Goal: Transaction & Acquisition: Obtain resource

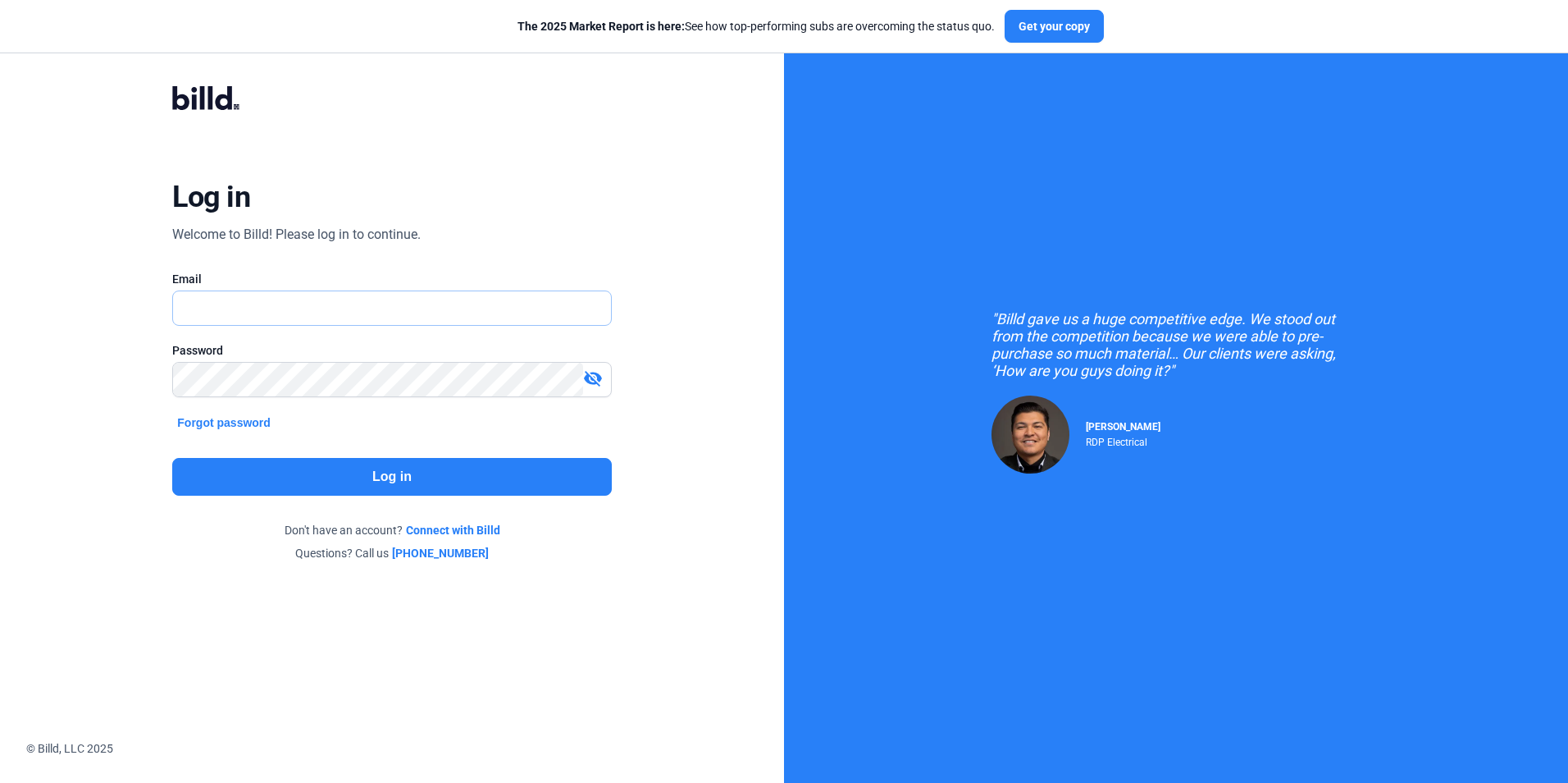
type input "[PERSON_NAME][EMAIL_ADDRESS][DOMAIN_NAME]"
click at [400, 477] on button "Log in" at bounding box center [391, 477] width 438 height 38
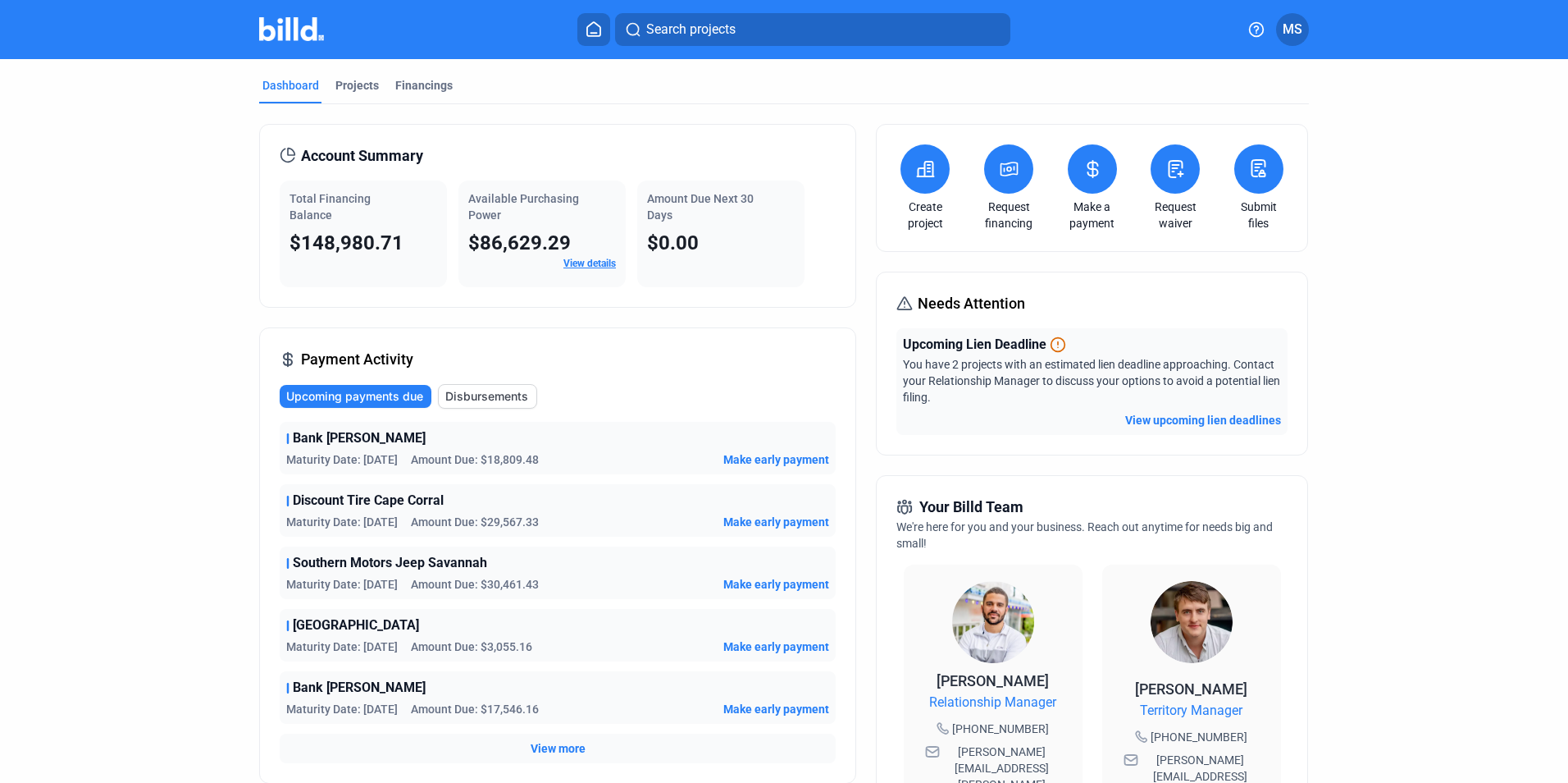
click at [1005, 167] on icon at bounding box center [1009, 169] width 16 height 13
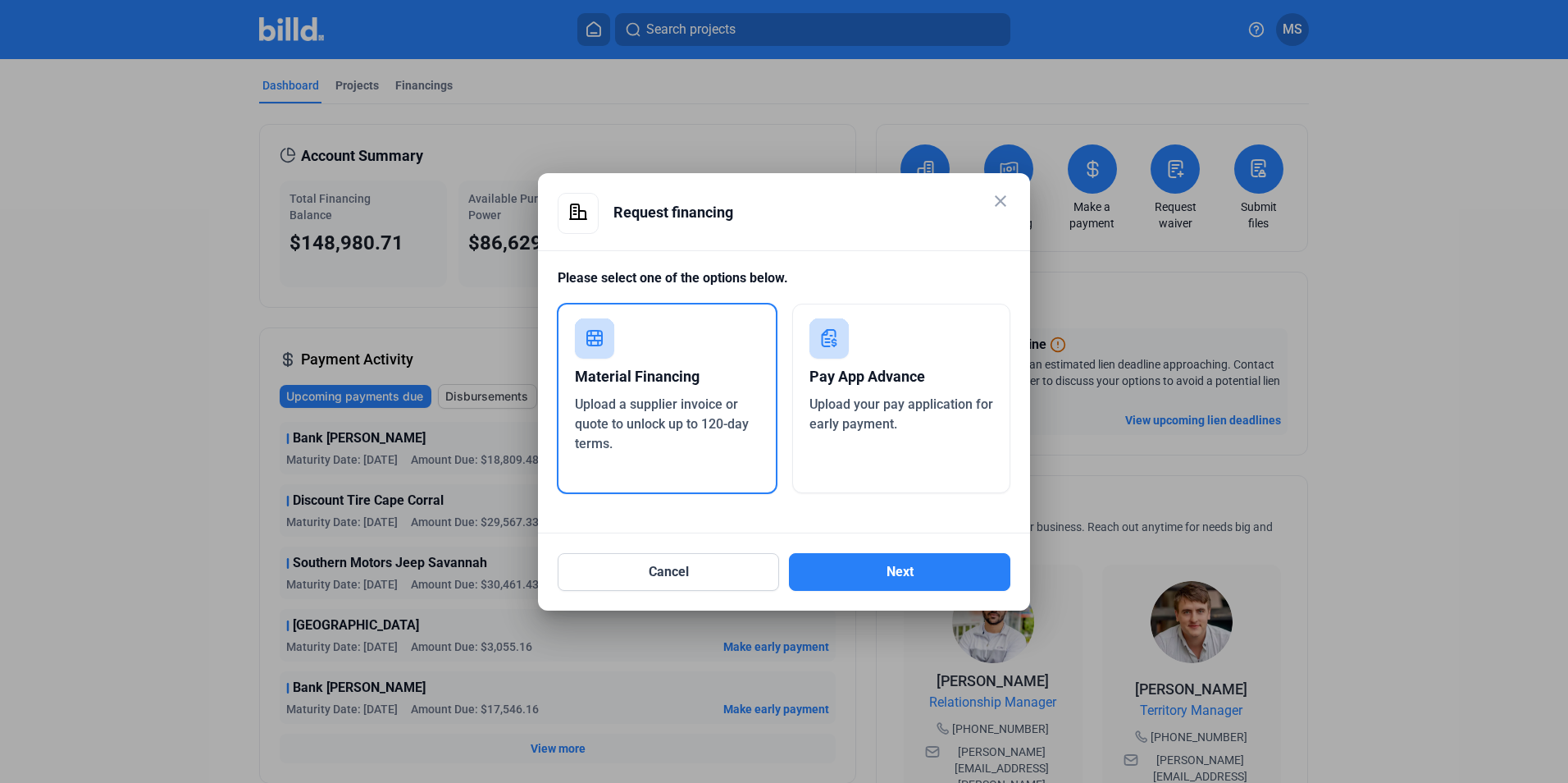
click at [858, 397] on span "Upload your pay application for early payment." at bounding box center [901, 414] width 184 height 36
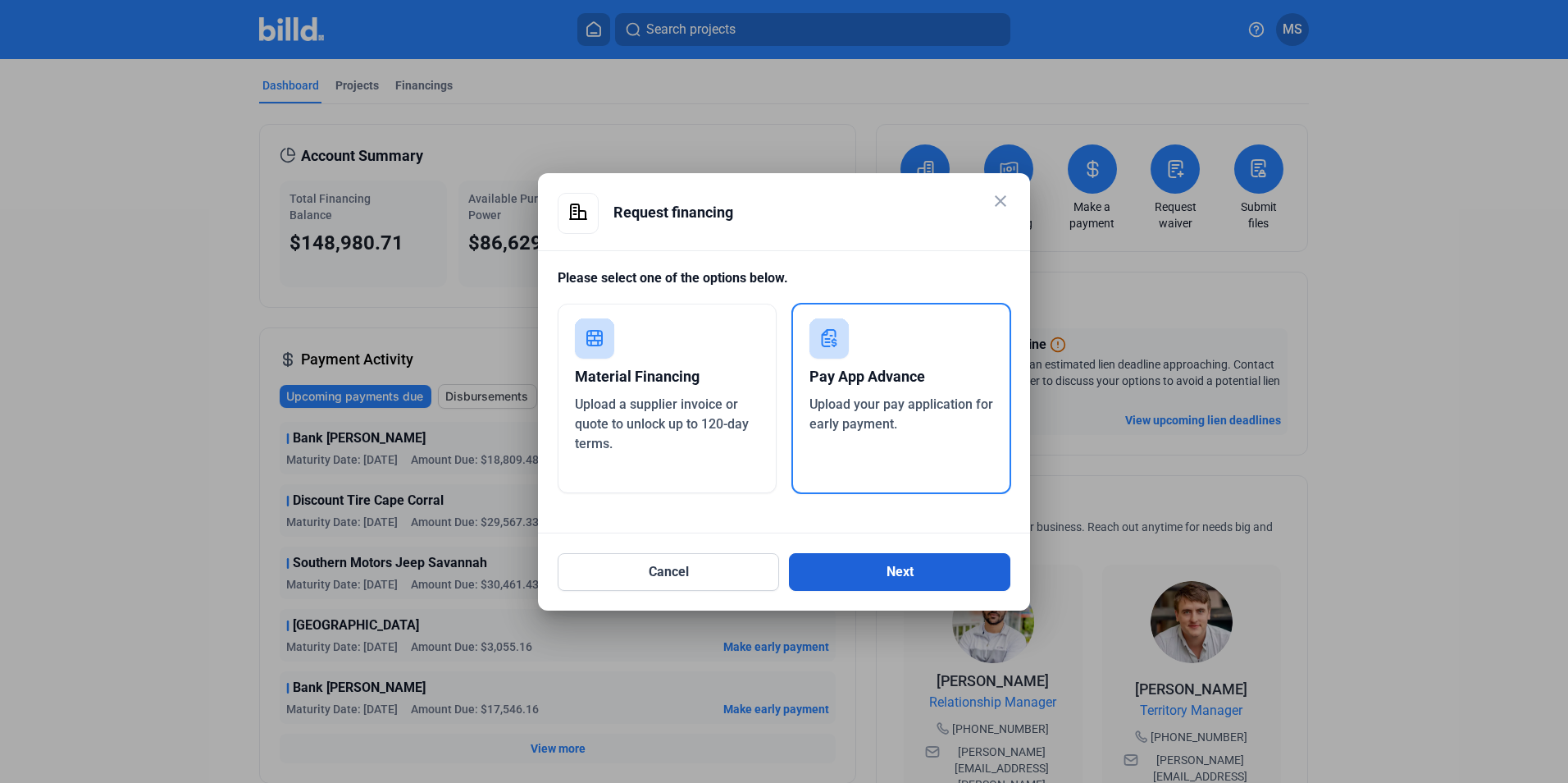
click at [891, 576] on button "Next" at bounding box center [900, 572] width 222 height 38
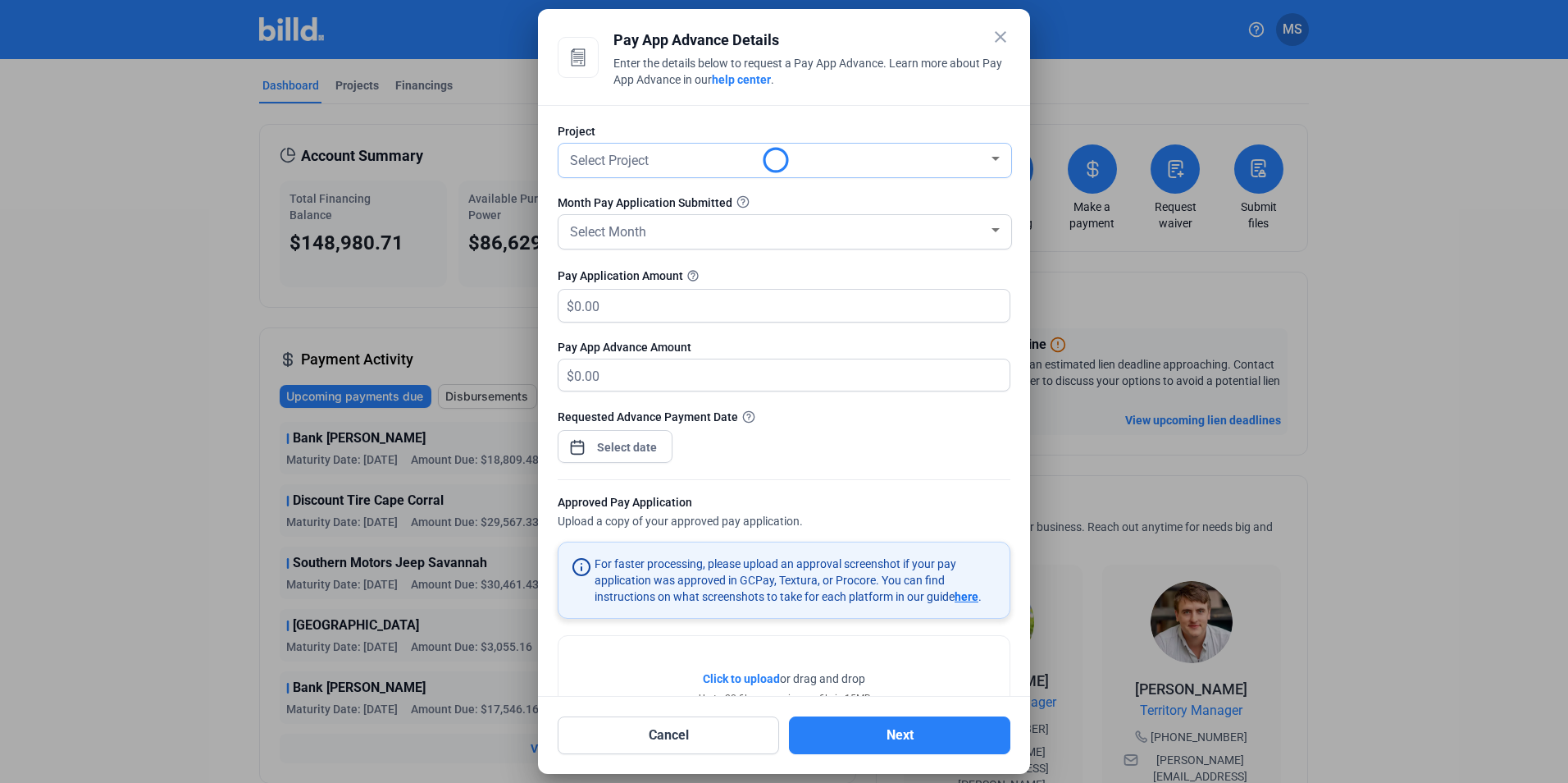
click at [688, 164] on div "Select Project" at bounding box center [777, 159] width 422 height 23
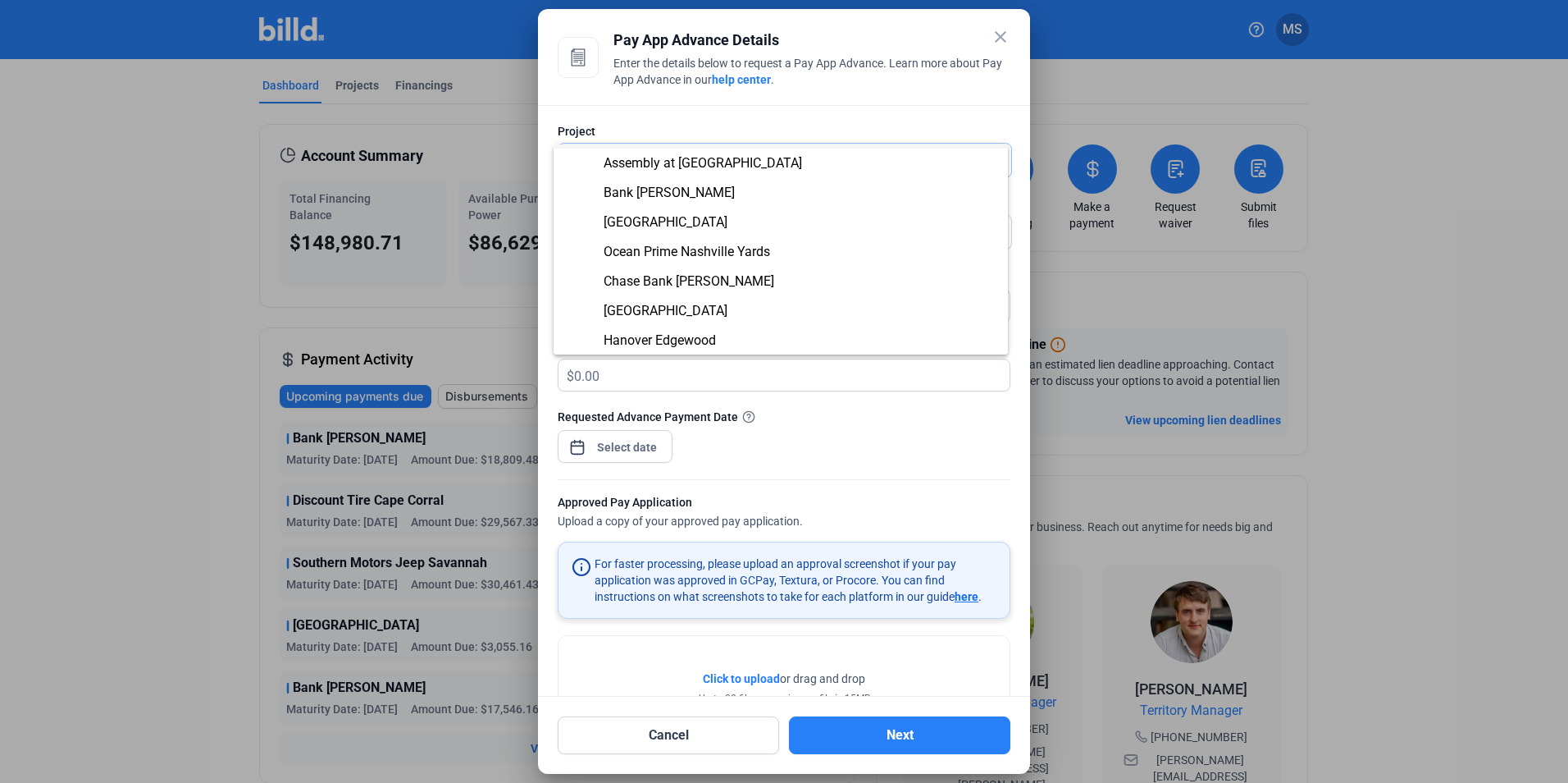
scroll to position [410, 0]
click at [754, 225] on span "[GEOGRAPHIC_DATA]" at bounding box center [781, 221] width 428 height 29
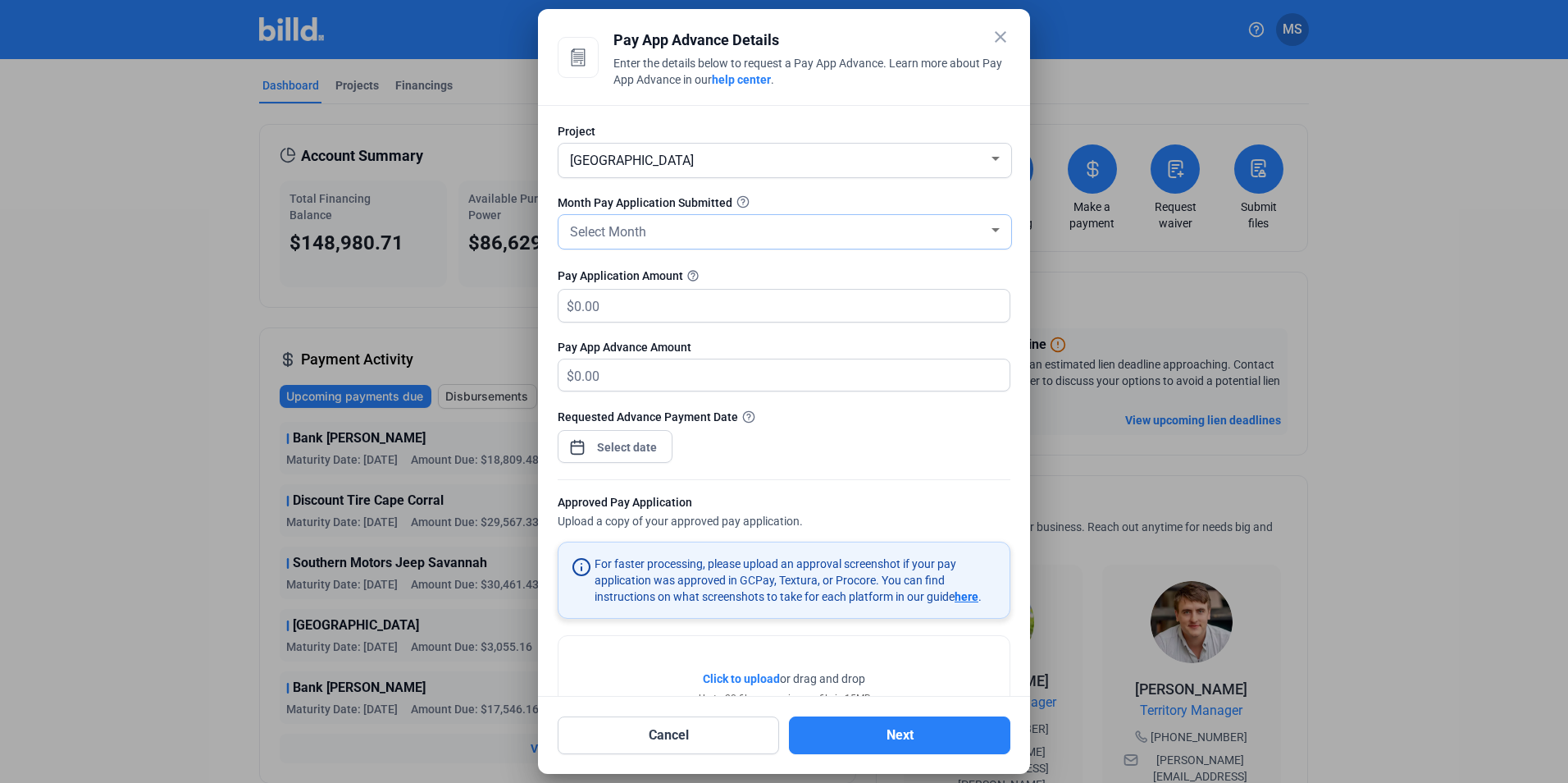
click at [706, 225] on div "Select Month" at bounding box center [777, 231] width 422 height 23
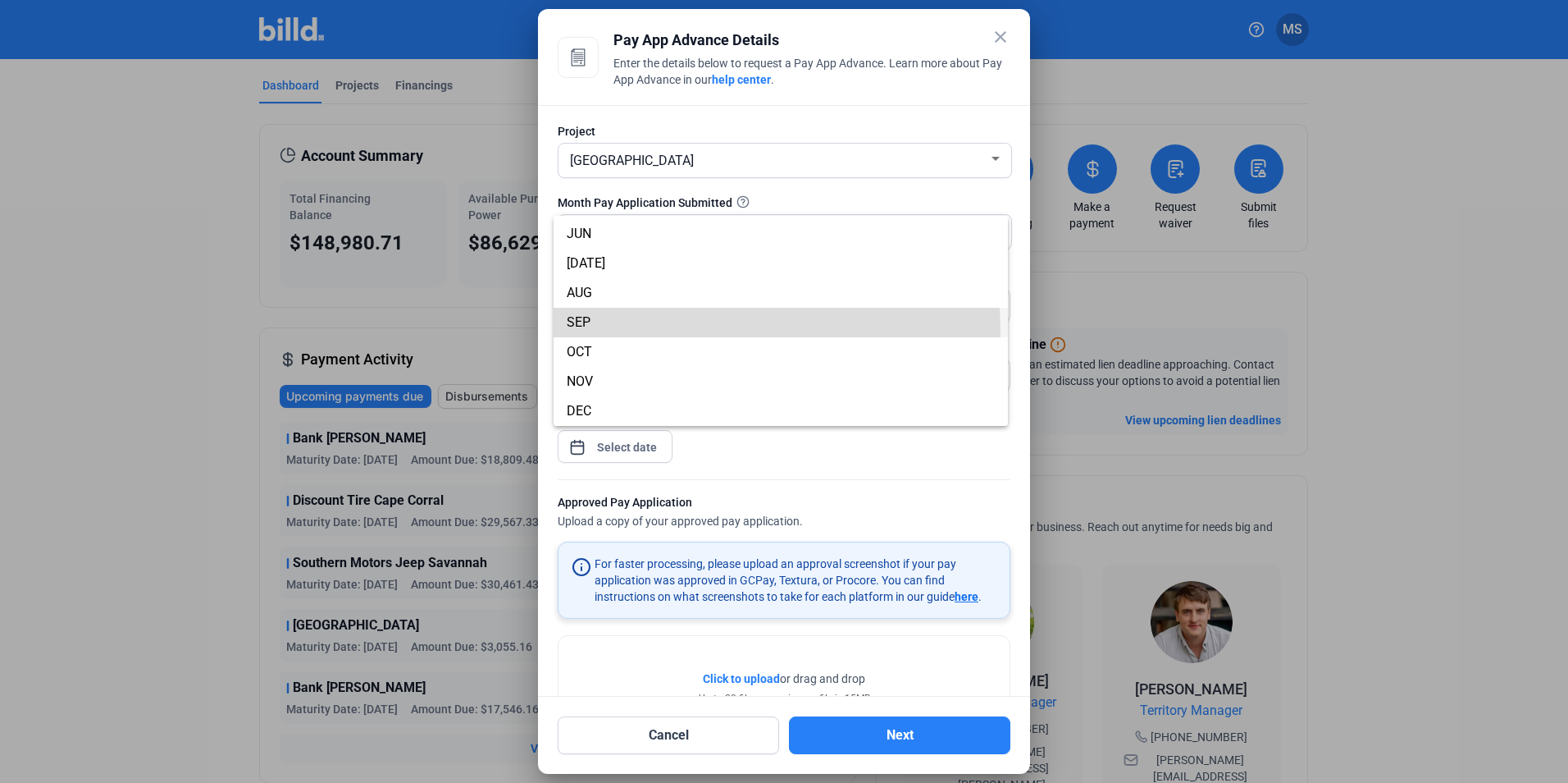
click at [628, 331] on span "SEP" at bounding box center [781, 322] width 428 height 29
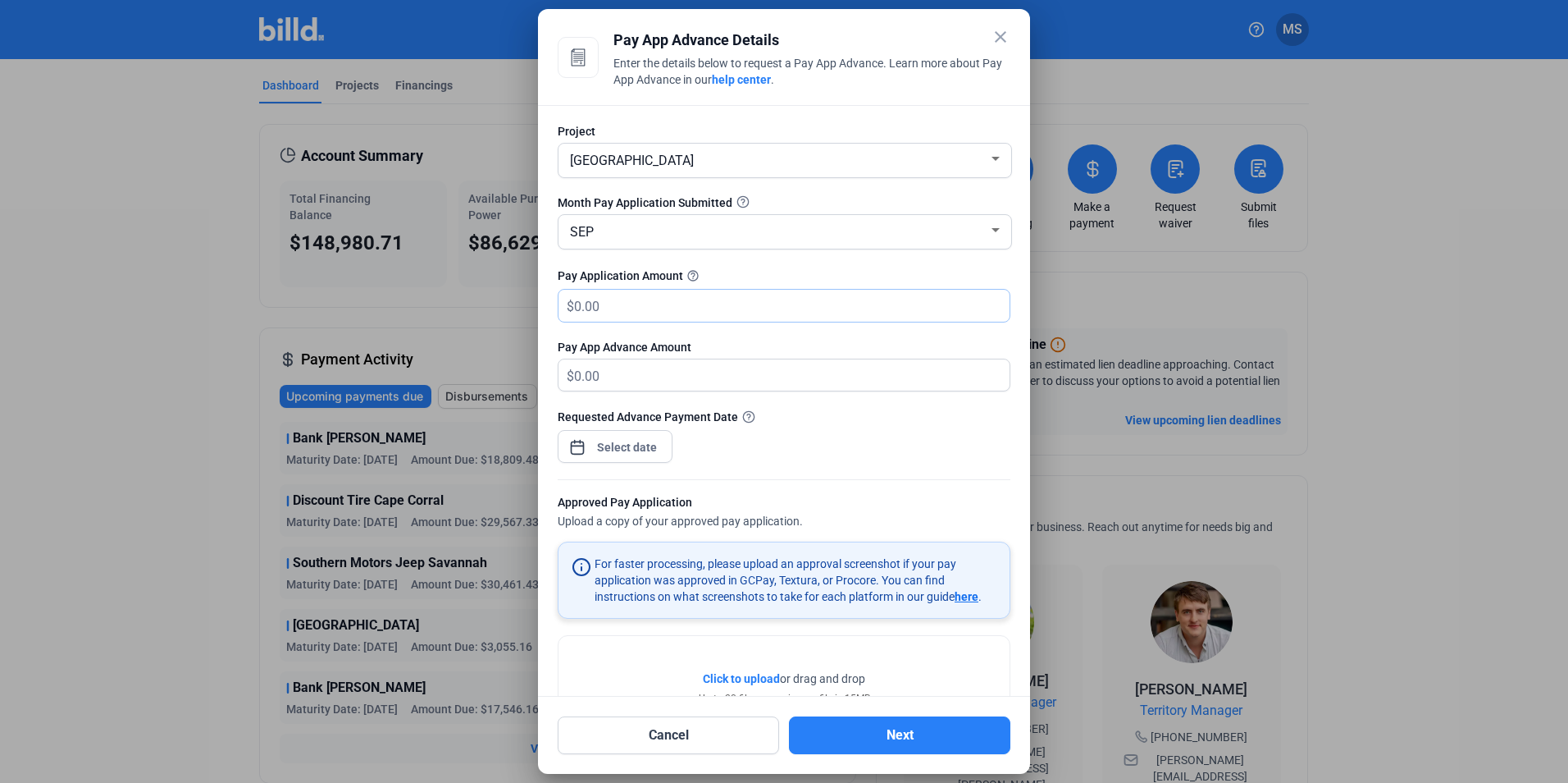
click at [643, 302] on input "text" at bounding box center [782, 305] width 416 height 32
type input "51,928"
click at [650, 453] on div "close Pay App Advance Details Enter the details below to request a Pay App Adva…" at bounding box center [784, 392] width 1568 height 783
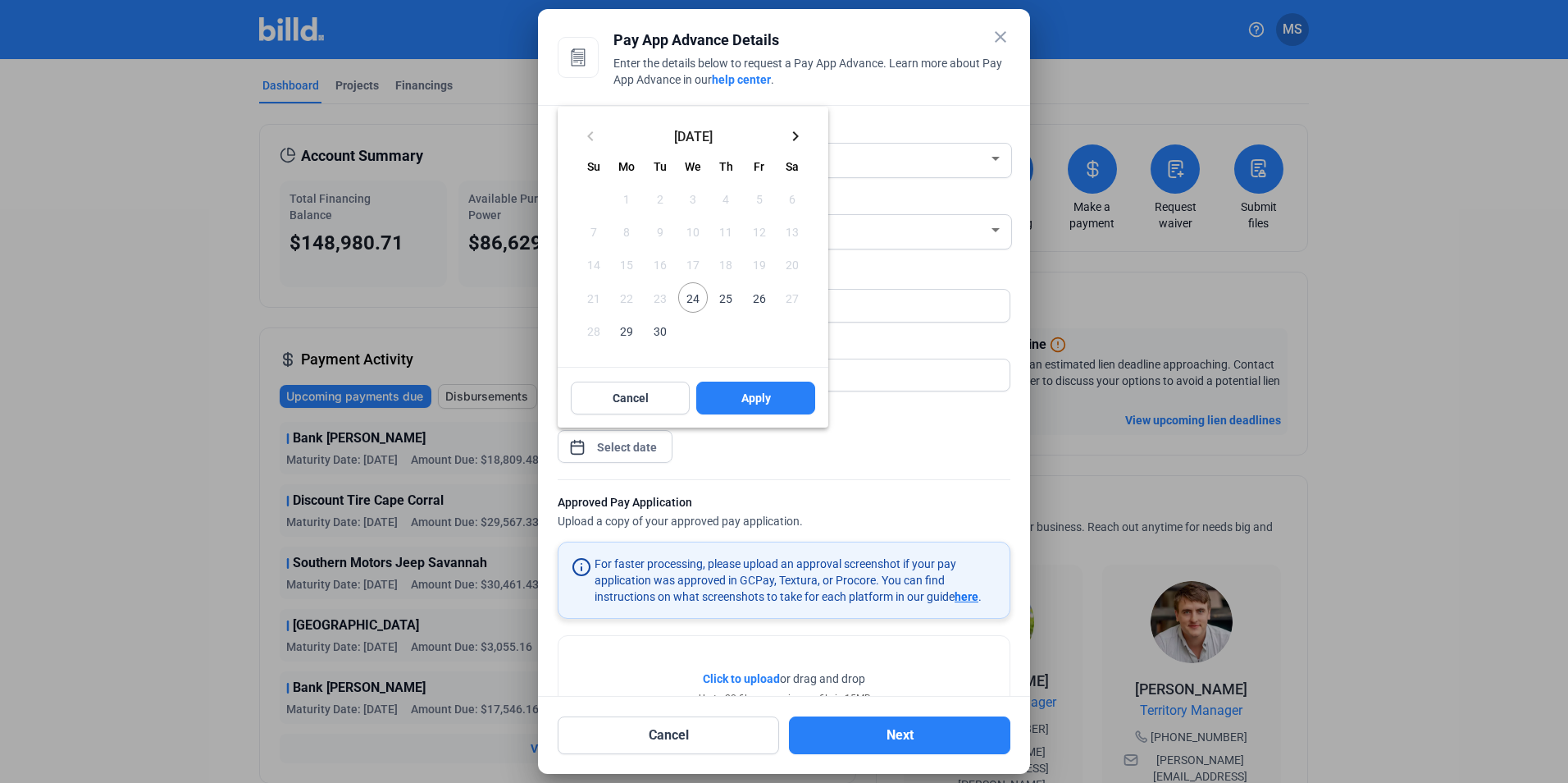
click at [697, 301] on span "24" at bounding box center [692, 297] width 29 height 29
click at [731, 400] on button "Apply" at bounding box center [756, 398] width 119 height 33
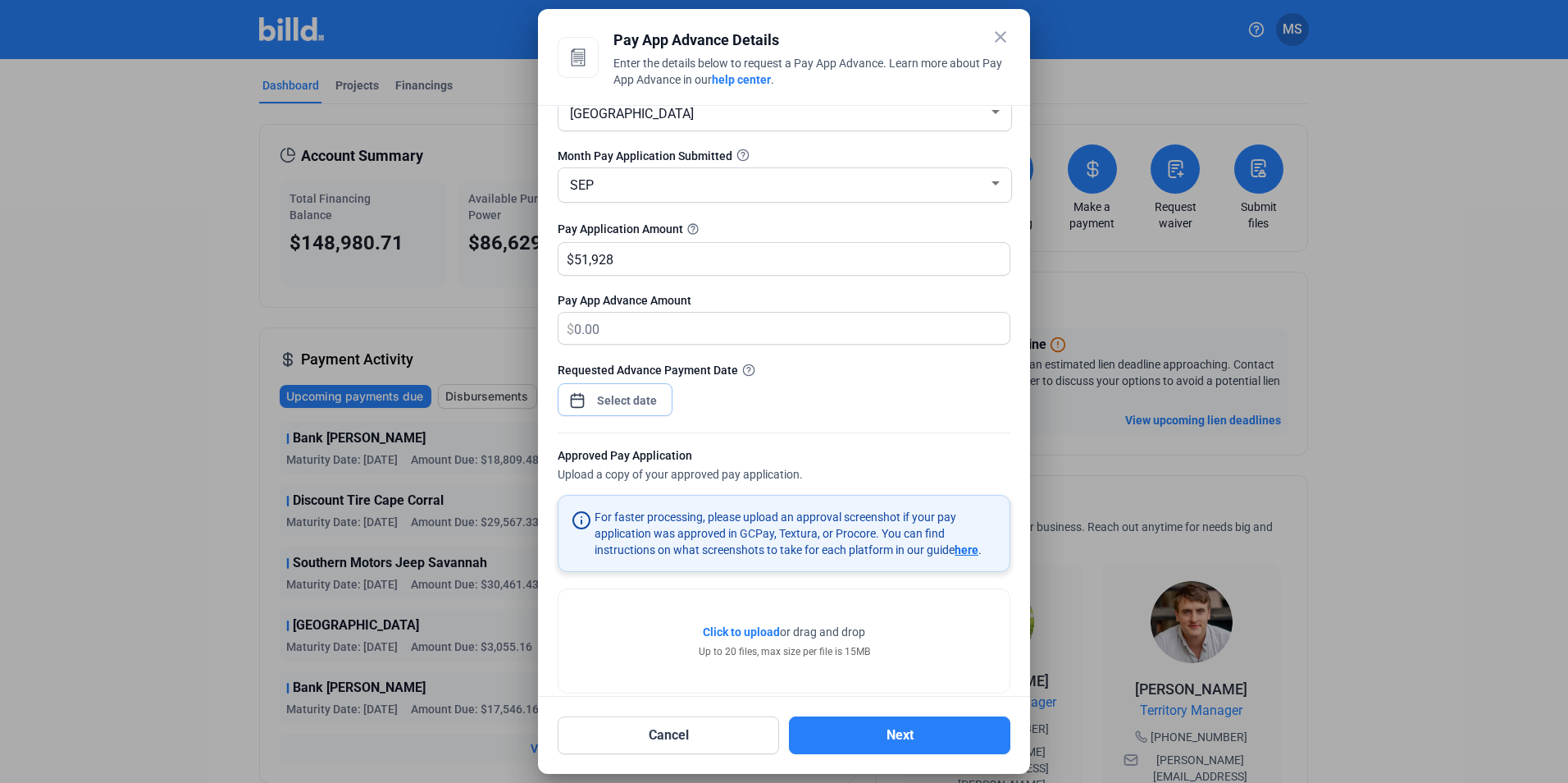
scroll to position [72, 0]
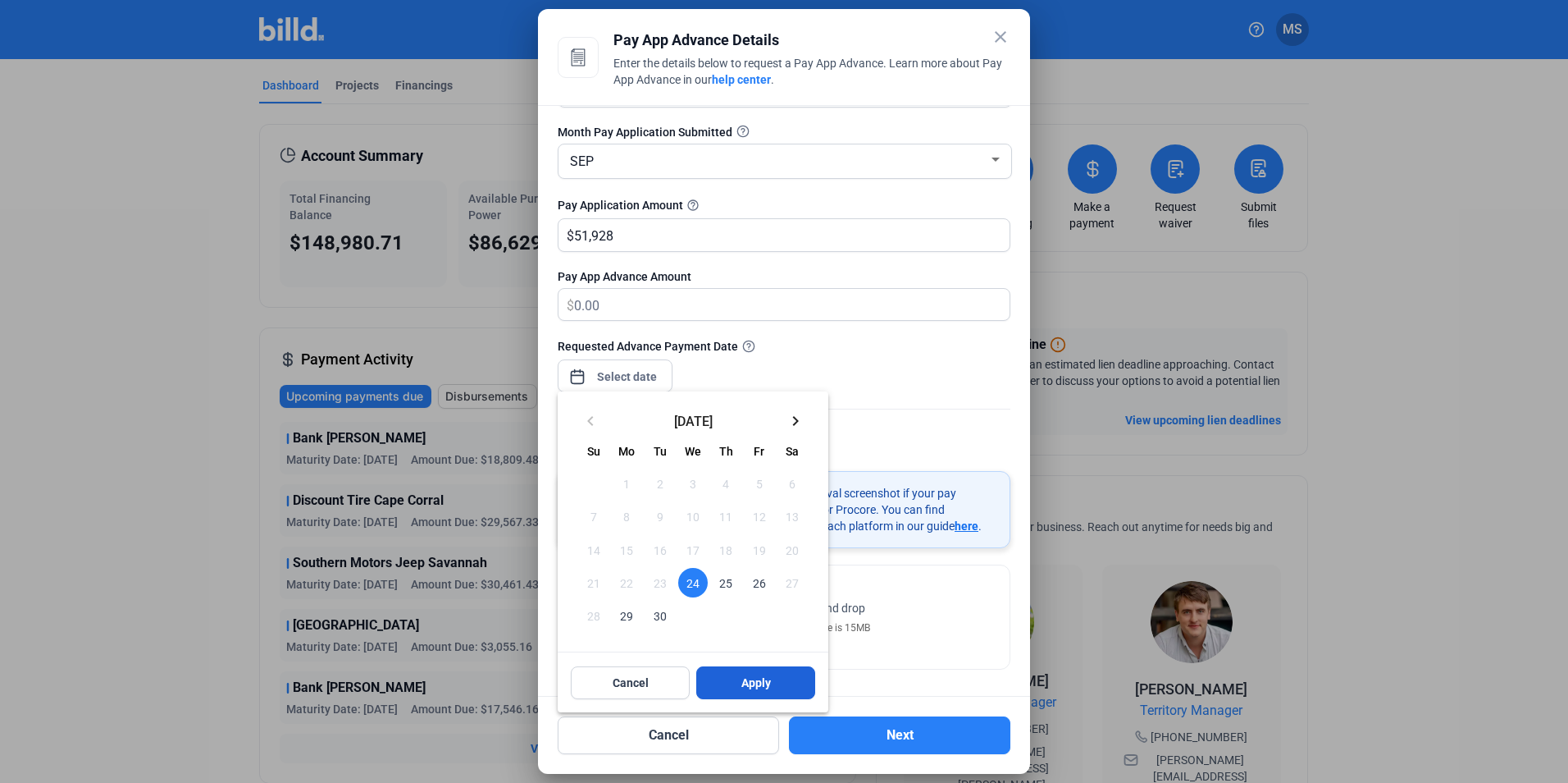
click at [752, 679] on span "Apply" at bounding box center [755, 683] width 29 height 16
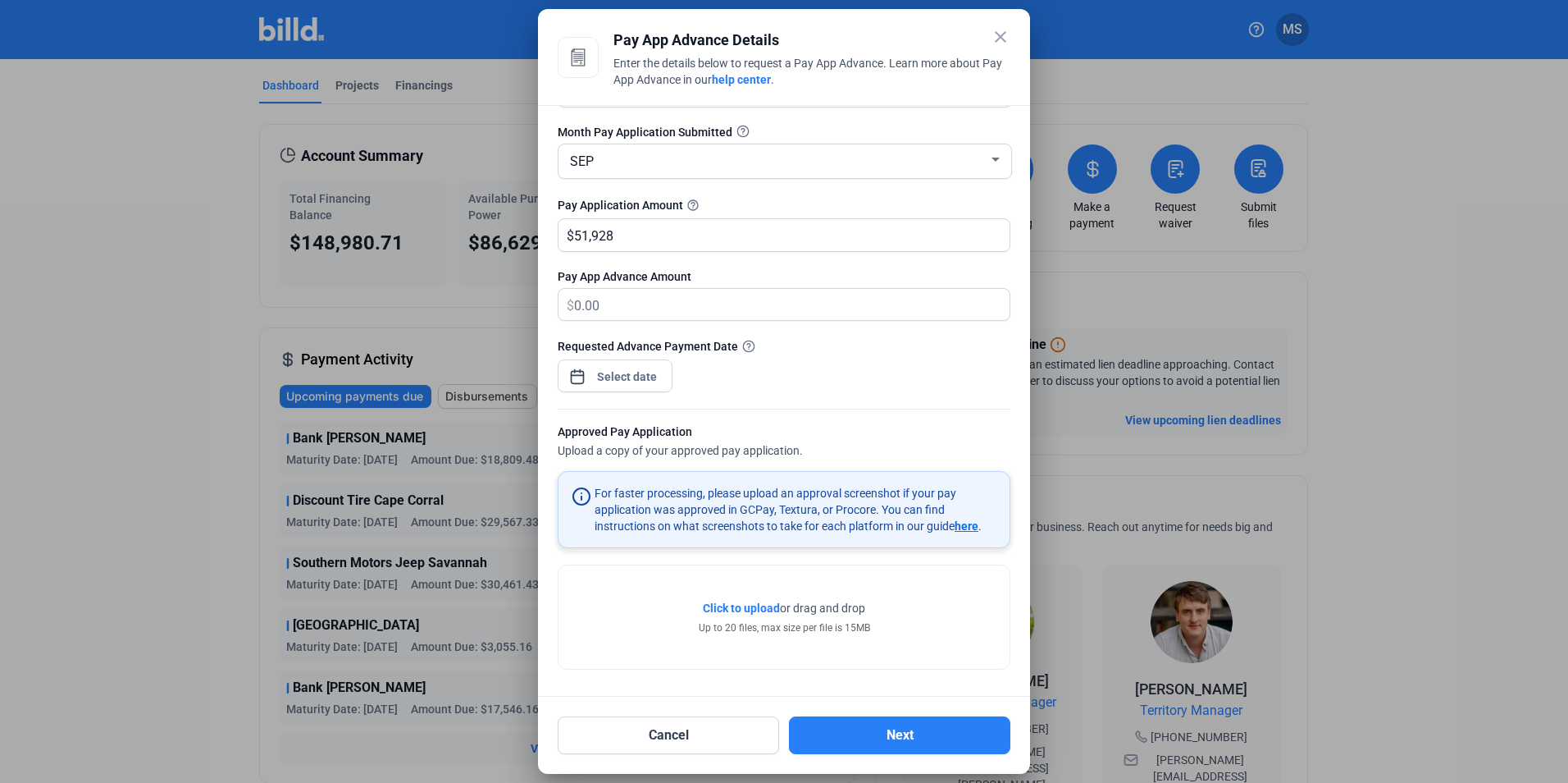
click at [751, 608] on span "Click to upload" at bounding box center [741, 607] width 77 height 13
click at [729, 609] on span "Click to upload" at bounding box center [741, 606] width 77 height 13
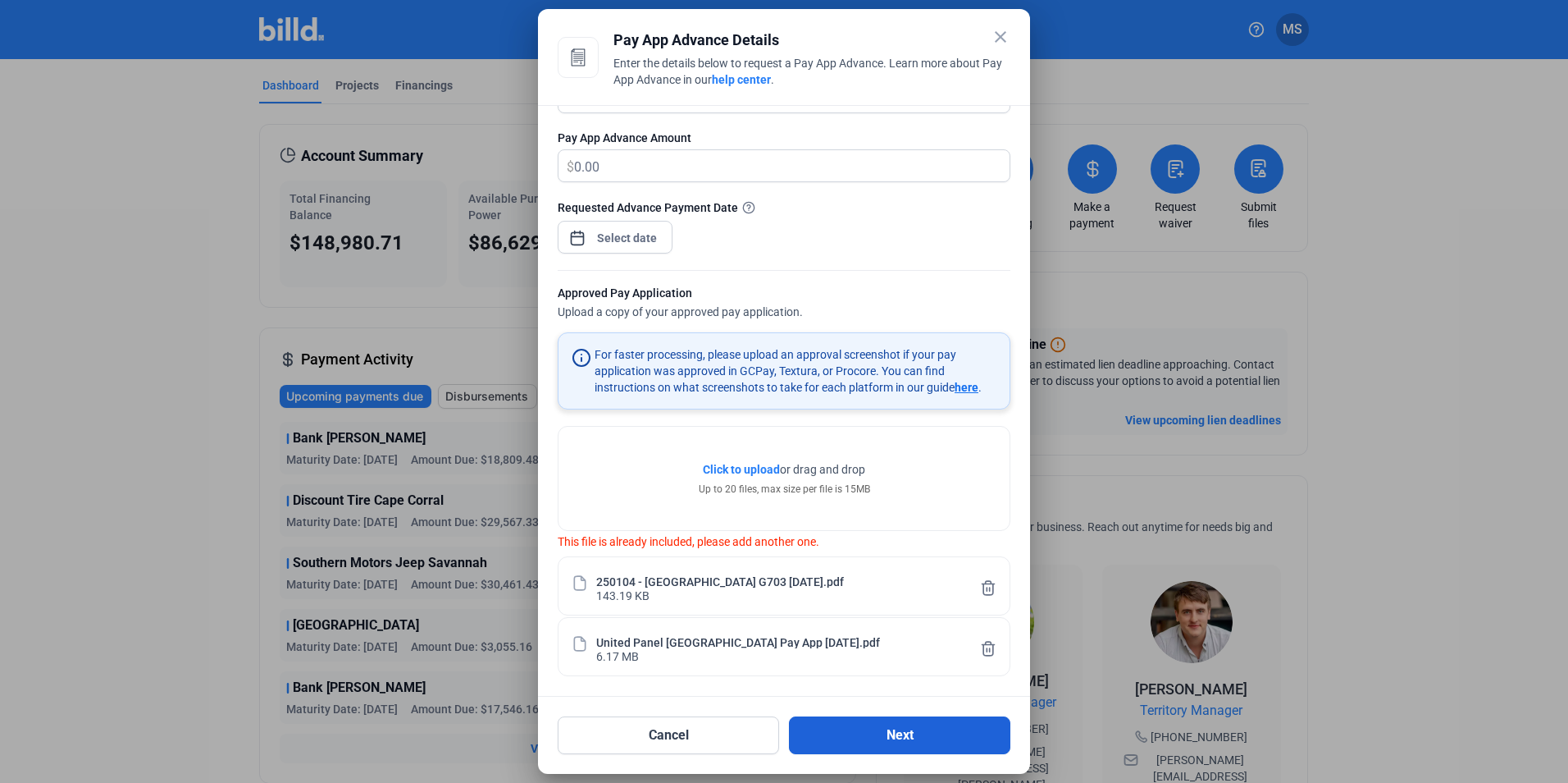
click at [936, 745] on button "Next" at bounding box center [900, 735] width 222 height 38
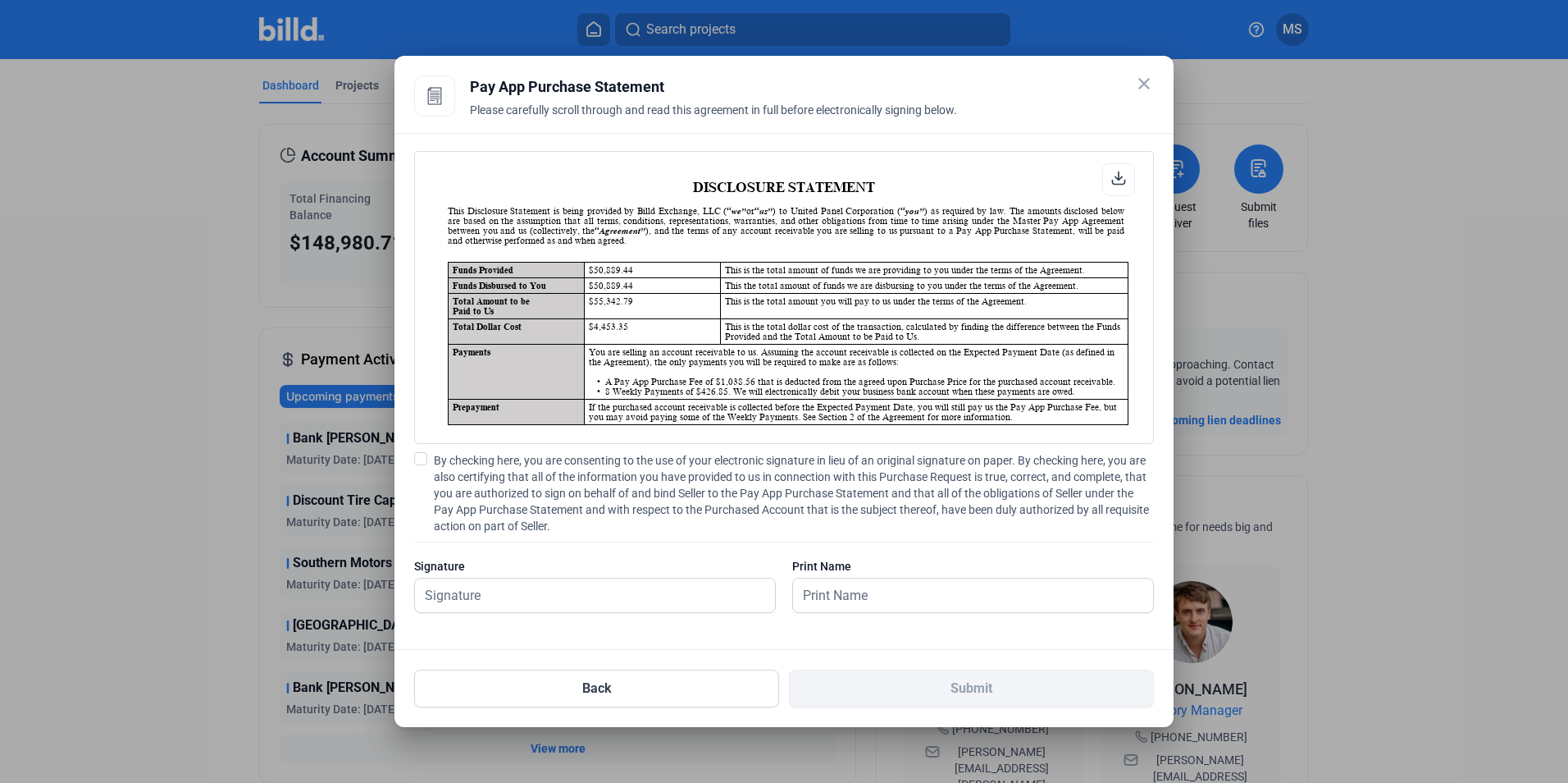
scroll to position [1, 0]
click at [427, 455] on span at bounding box center [421, 458] width 13 height 13
click at [0, 0] on input "By checking here, you are consenting to the use of your electronic signature in…" at bounding box center [0, 0] width 0 height 0
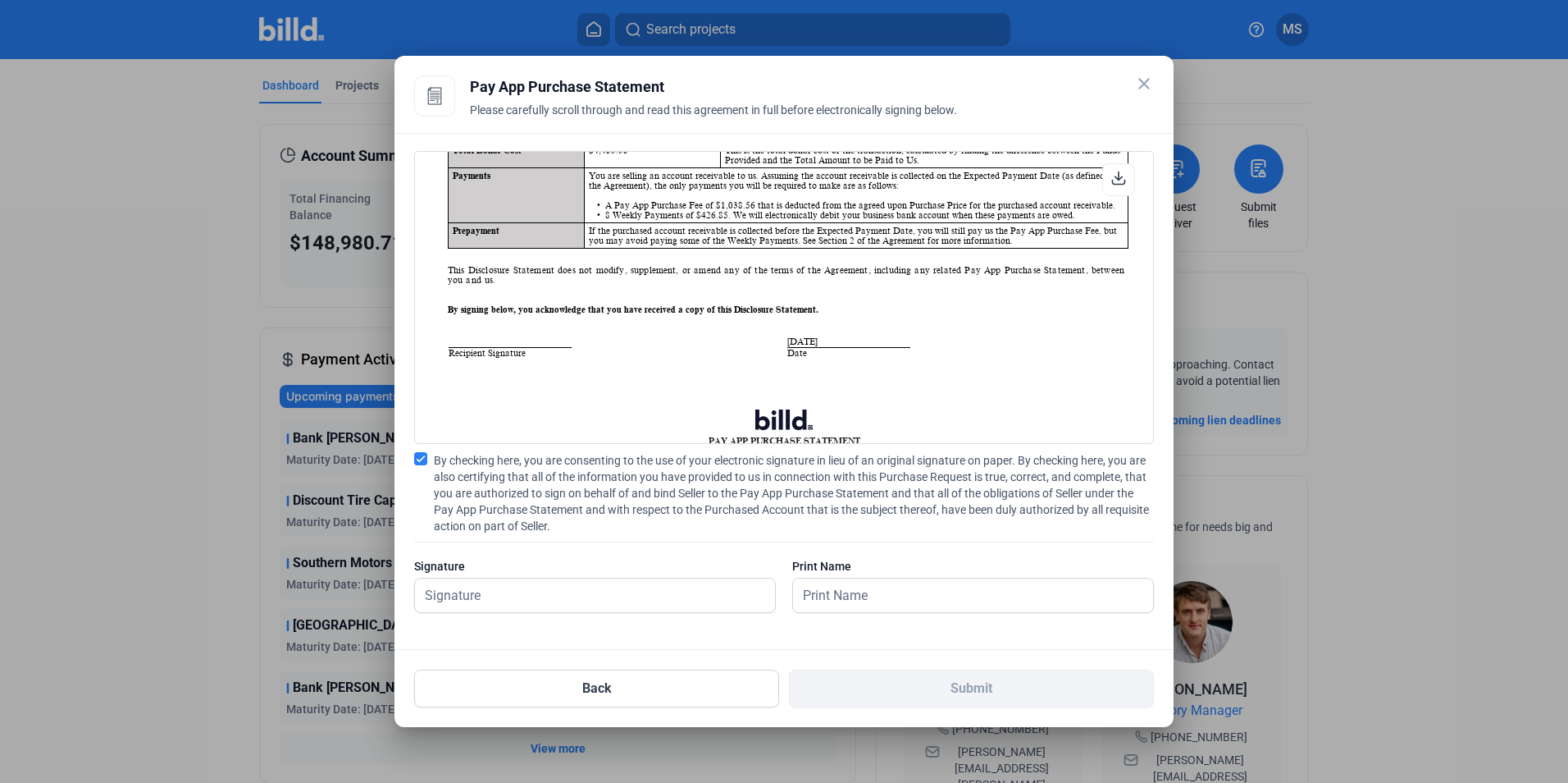
scroll to position [189, 0]
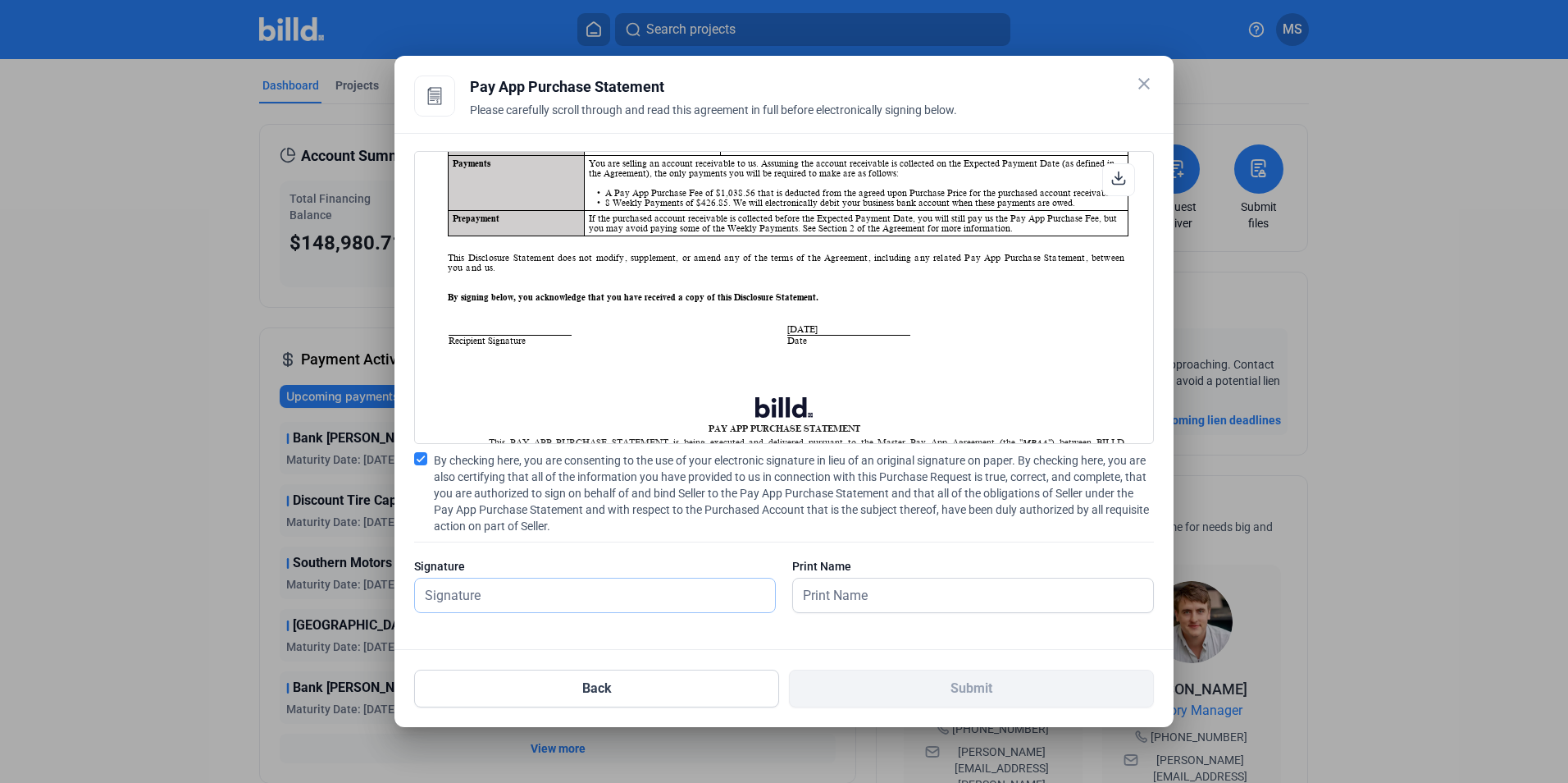
click at [571, 586] on input "text" at bounding box center [586, 595] width 342 height 34
type input "[PERSON_NAME]"
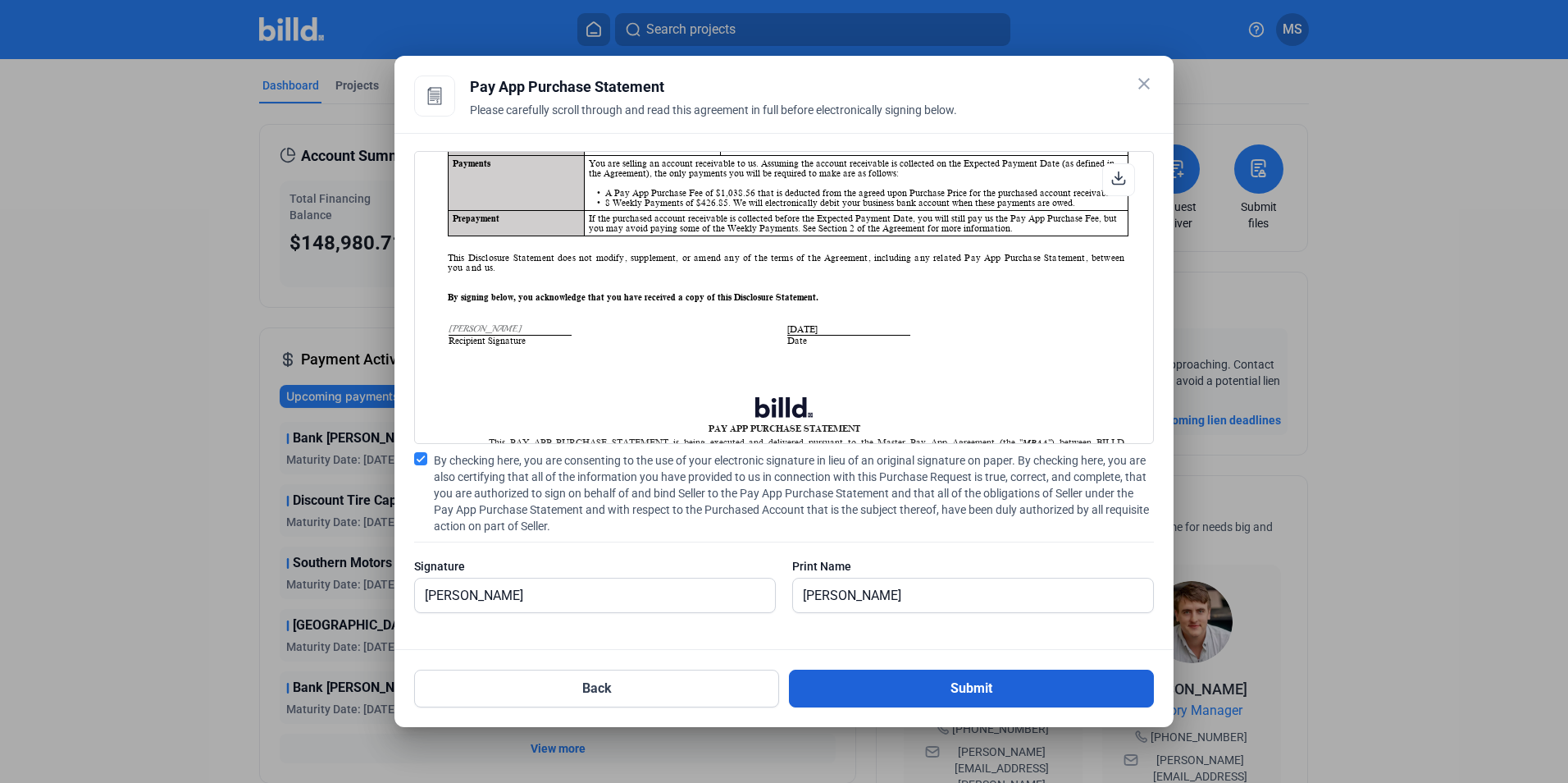
click at [939, 681] on button "Submit" at bounding box center [971, 688] width 365 height 38
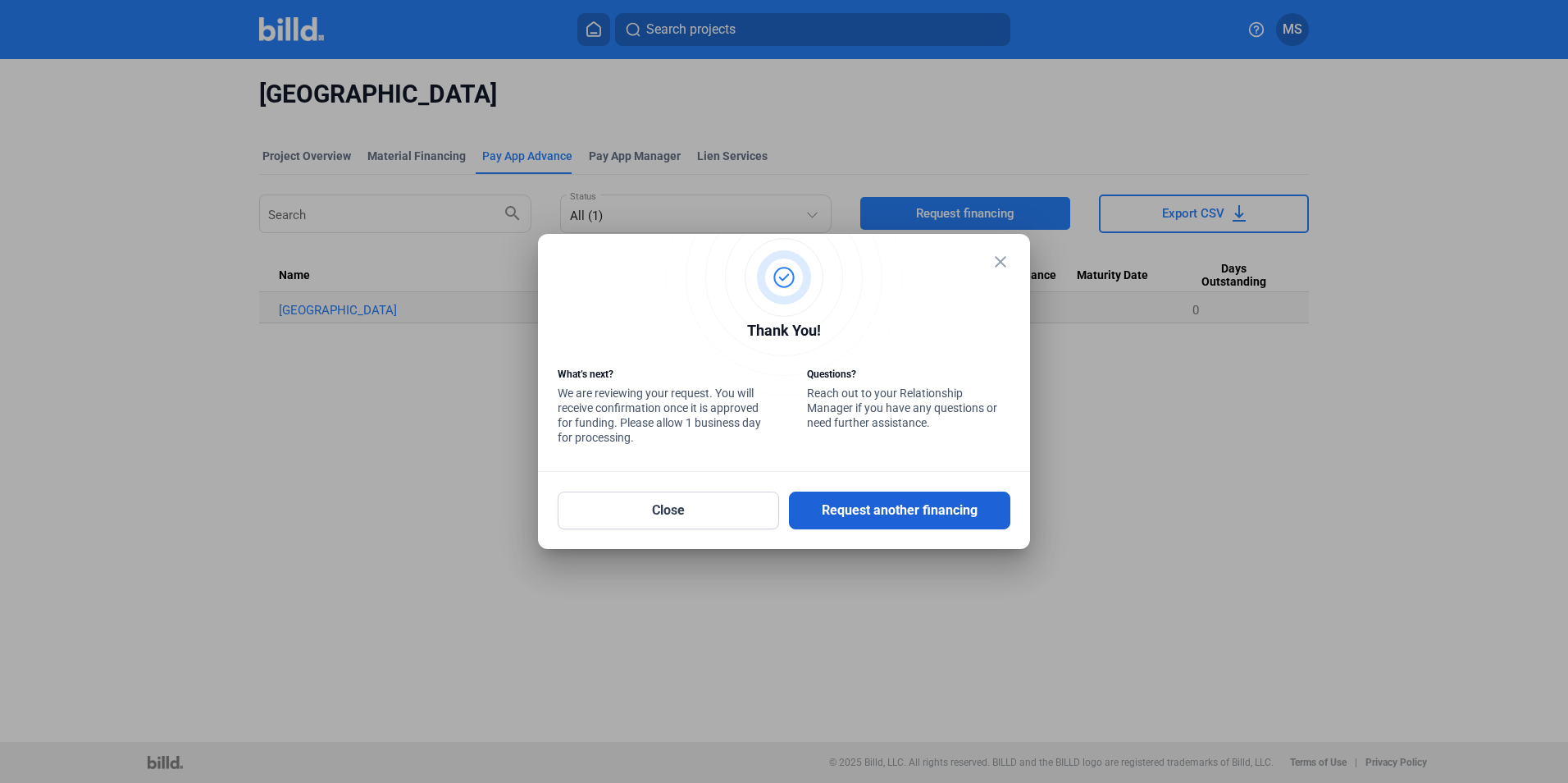
click at [873, 500] on button "Request another financing" at bounding box center [900, 510] width 222 height 38
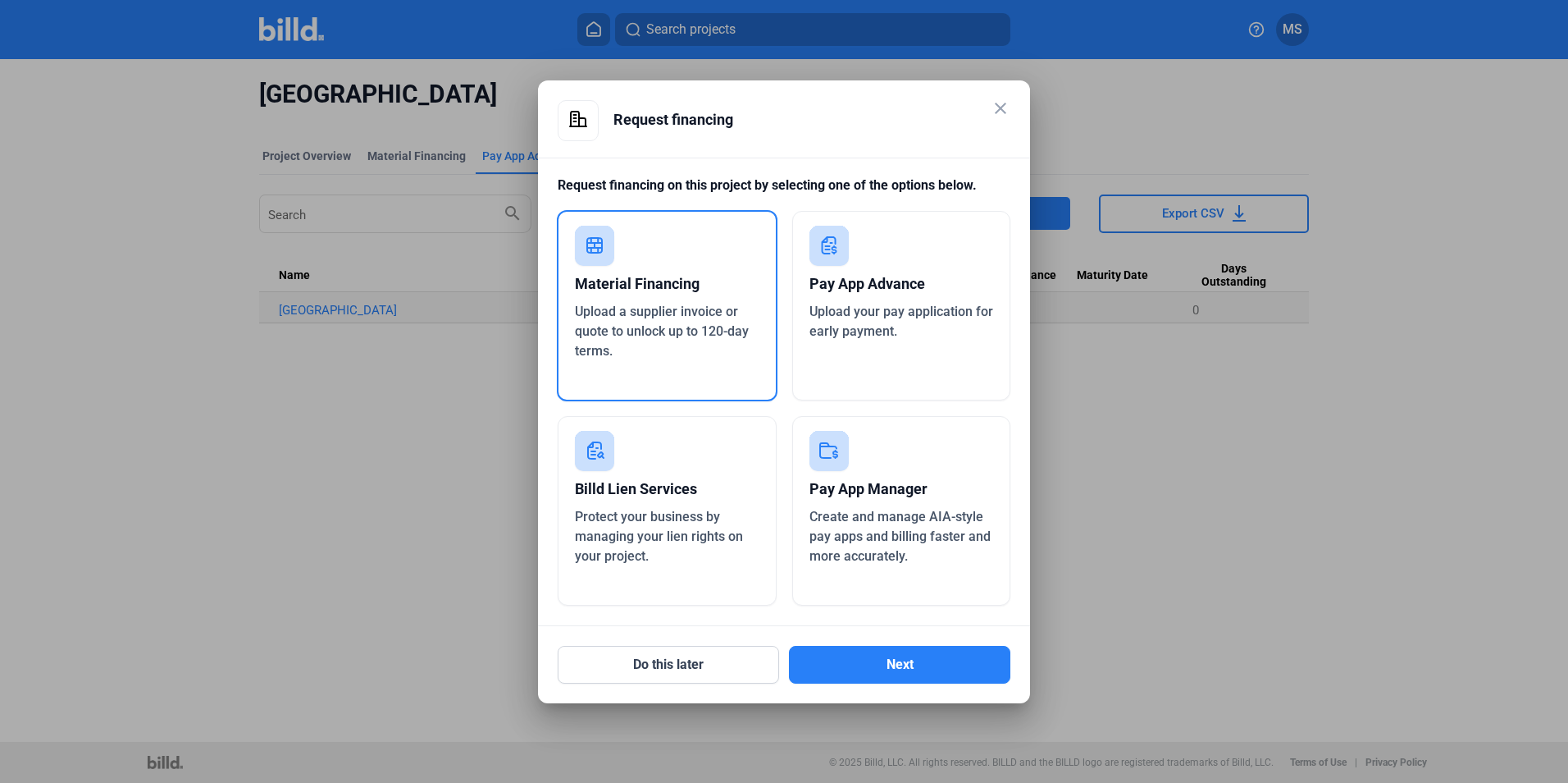
click at [1002, 104] on mat-icon "close" at bounding box center [1000, 108] width 20 height 20
